Goal: Transaction & Acquisition: Purchase product/service

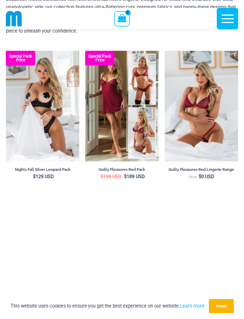
scroll to position [60, 0]
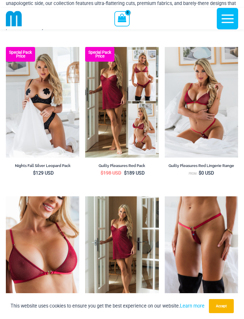
click at [165, 196] on img at bounding box center [165, 196] width 0 height 0
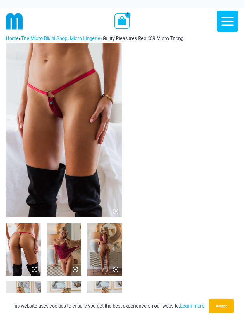
click at [117, 214] on img at bounding box center [64, 130] width 116 height 175
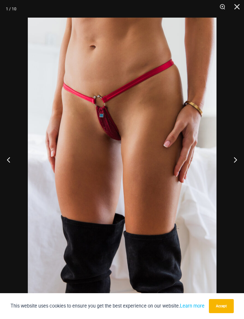
click at [235, 157] on button "Next" at bounding box center [233, 159] width 22 height 29
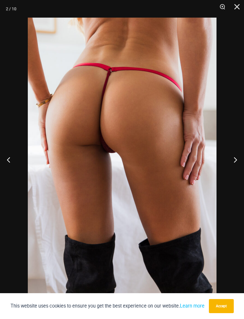
click at [237, 159] on button "Next" at bounding box center [233, 159] width 22 height 29
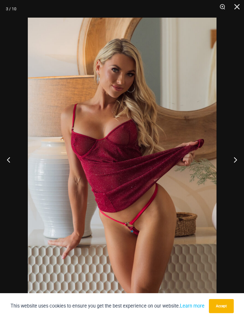
click at [233, 165] on button "Next" at bounding box center [233, 159] width 22 height 29
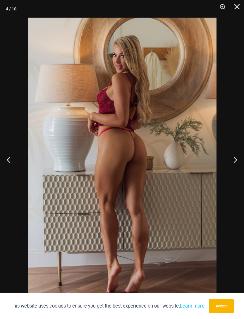
click at [231, 164] on button "Next" at bounding box center [233, 159] width 22 height 29
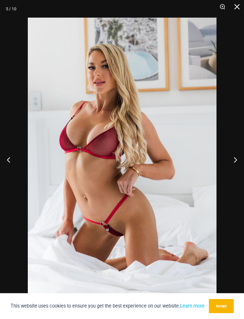
click at [229, 167] on button "Next" at bounding box center [233, 159] width 22 height 29
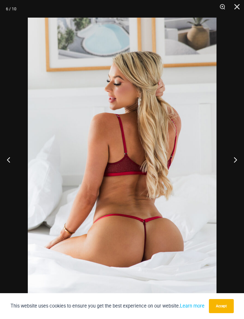
click at [233, 161] on button "Next" at bounding box center [233, 159] width 22 height 29
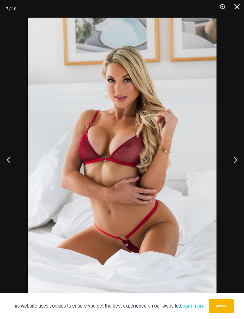
click at [232, 165] on button "Next" at bounding box center [233, 159] width 22 height 29
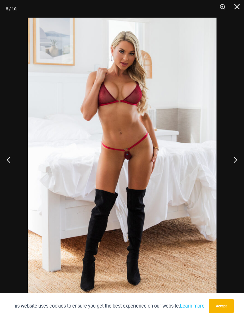
click at [235, 162] on button "Next" at bounding box center [233, 159] width 22 height 29
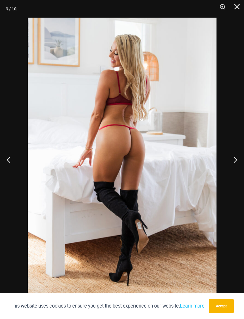
click at [234, 160] on button "Next" at bounding box center [233, 159] width 22 height 29
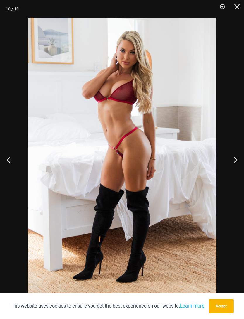
click at [240, 7] on button "Close" at bounding box center [235, 9] width 15 height 18
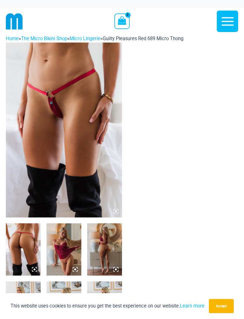
click at [229, 21] on icon "button" at bounding box center [228, 21] width 12 height 9
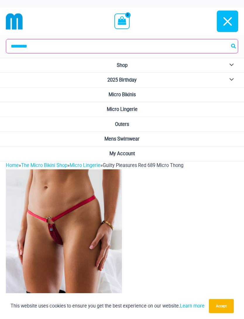
click at [136, 110] on span "Micro Lingerie" at bounding box center [122, 109] width 31 height 6
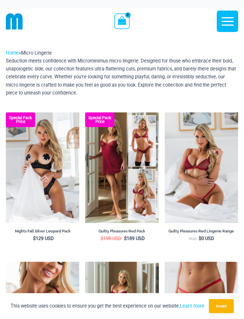
click at [6, 112] on img at bounding box center [6, 112] width 0 height 0
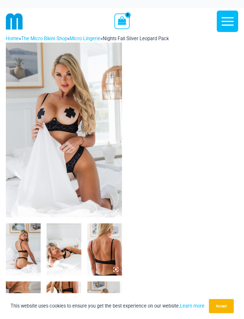
click at [118, 212] on icon at bounding box center [117, 212] width 1 height 1
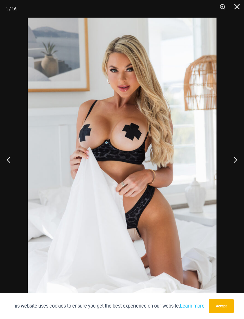
click at [237, 163] on button "Next" at bounding box center [233, 159] width 22 height 29
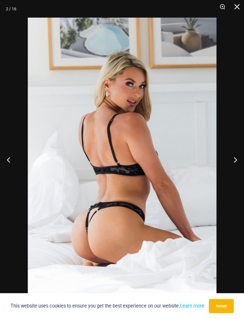
click at [237, 162] on button "Next" at bounding box center [233, 159] width 22 height 29
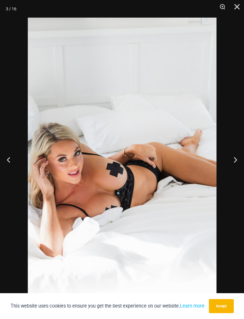
click at [235, 162] on button "Next" at bounding box center [233, 159] width 22 height 29
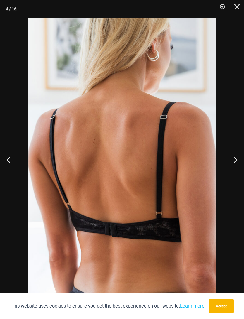
click at [234, 161] on button "Next" at bounding box center [233, 159] width 22 height 29
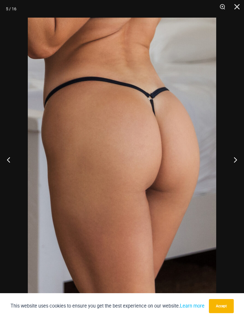
click at [233, 162] on button "Next" at bounding box center [233, 159] width 22 height 29
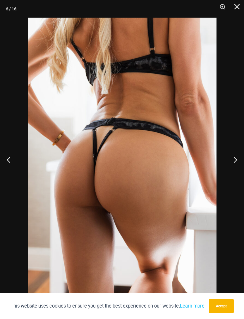
click at [228, 162] on button "Next" at bounding box center [233, 159] width 22 height 29
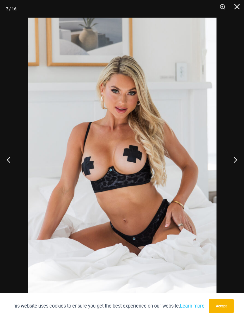
click at [232, 162] on button "Next" at bounding box center [233, 159] width 22 height 29
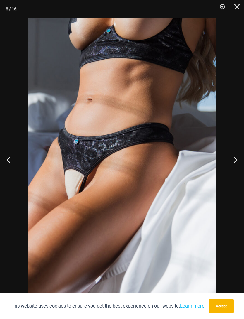
click at [237, 159] on button "Next" at bounding box center [233, 159] width 22 height 29
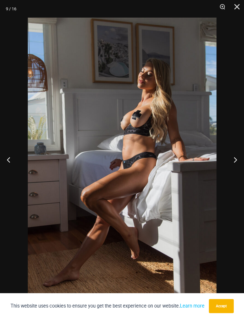
click at [234, 160] on button "Next" at bounding box center [233, 159] width 22 height 29
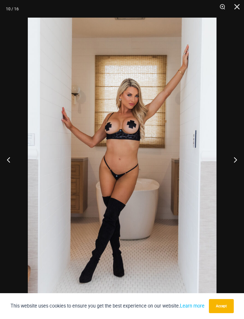
click at [230, 159] on button "Next" at bounding box center [233, 159] width 22 height 29
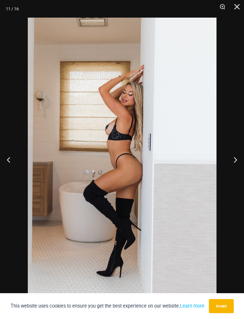
click at [227, 160] on button "Next" at bounding box center [233, 159] width 22 height 29
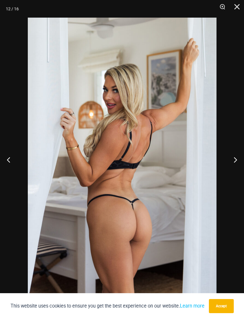
click at [226, 159] on button "Next" at bounding box center [233, 159] width 22 height 29
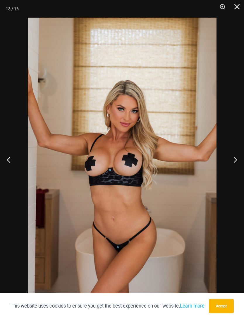
click at [227, 159] on button "Next" at bounding box center [233, 159] width 22 height 29
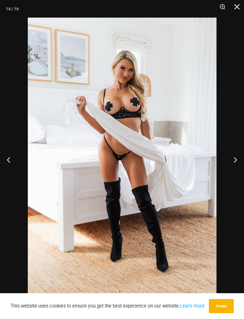
click at [224, 162] on button "Next" at bounding box center [233, 159] width 22 height 29
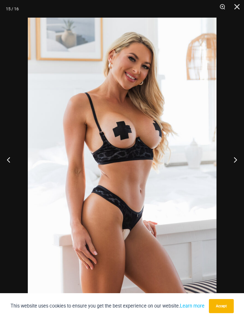
click at [225, 164] on button "Next" at bounding box center [233, 159] width 22 height 29
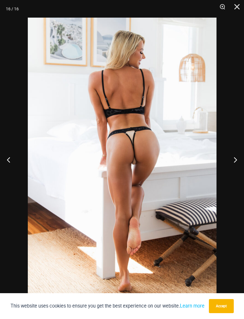
click at [237, 7] on button "Close" at bounding box center [235, 9] width 15 height 18
